Goal: Navigation & Orientation: Find specific page/section

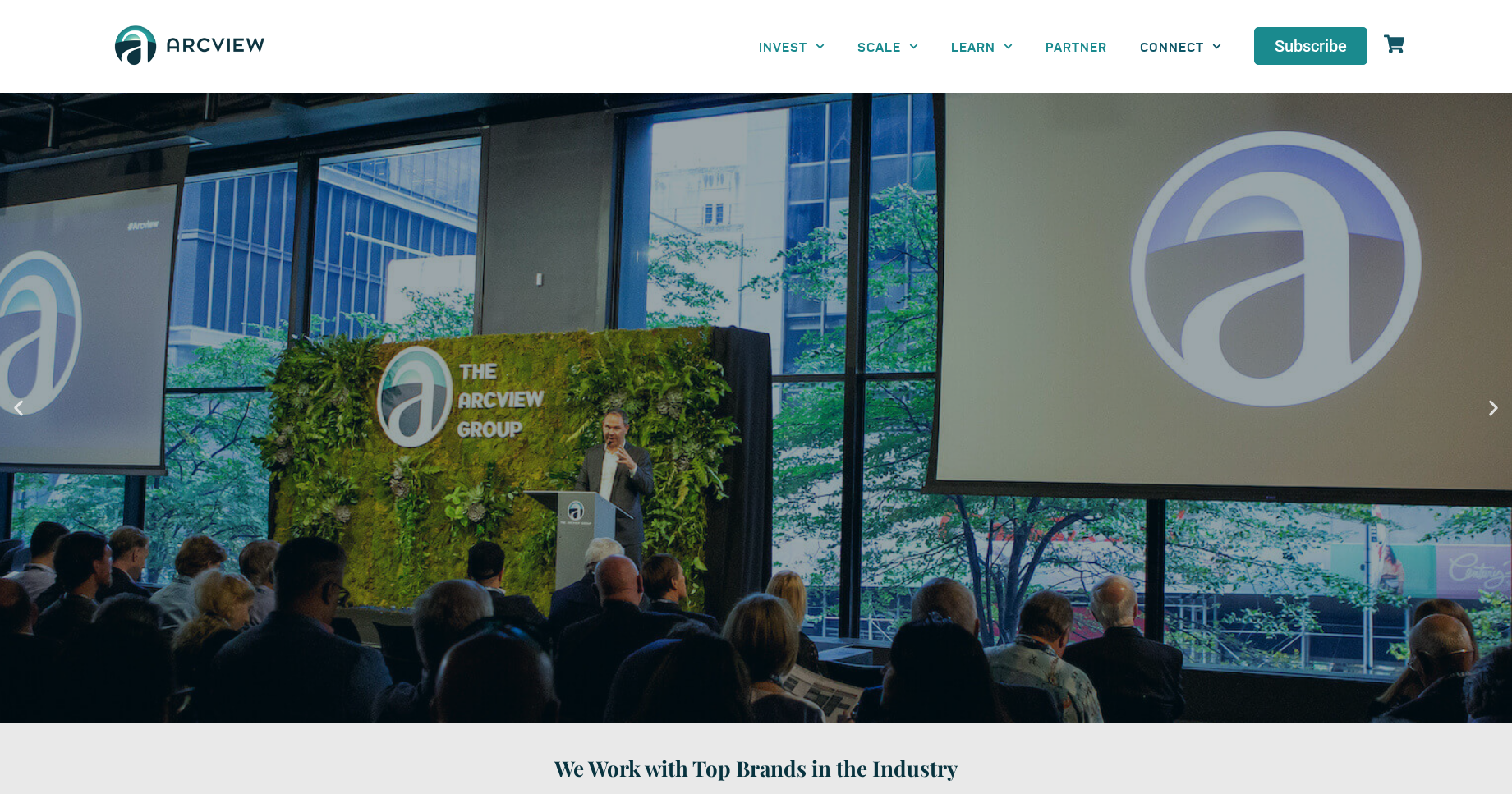
click at [1180, 46] on span "CONNECT" at bounding box center [1171, 46] width 64 height 15
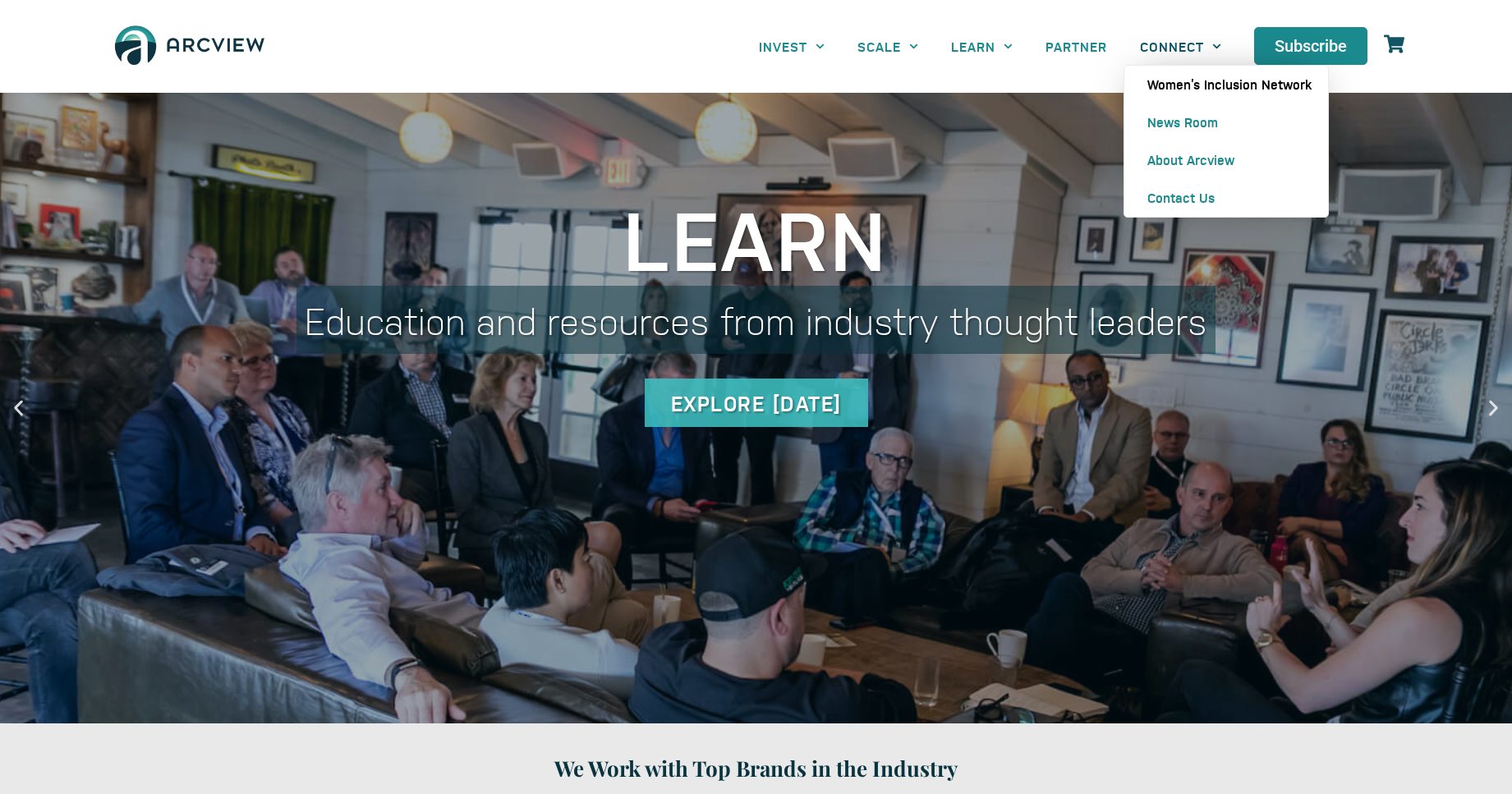
click at [1226, 84] on span "Women’s Inclusion Network" at bounding box center [1229, 84] width 164 height 16
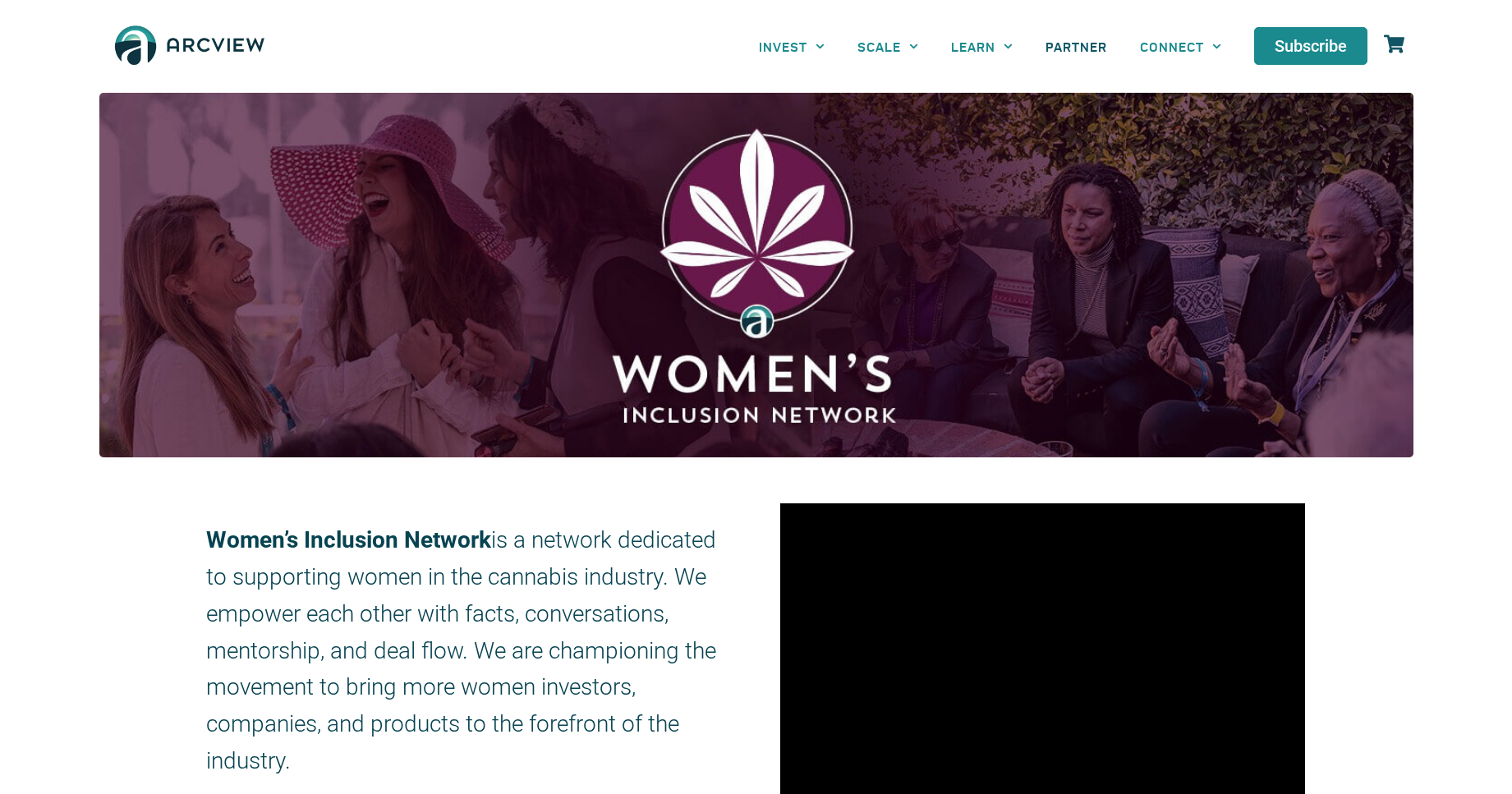
click at [1076, 46] on span "PARTNER" at bounding box center [1076, 46] width 61 height 15
